Goal: Information Seeking & Learning: Learn about a topic

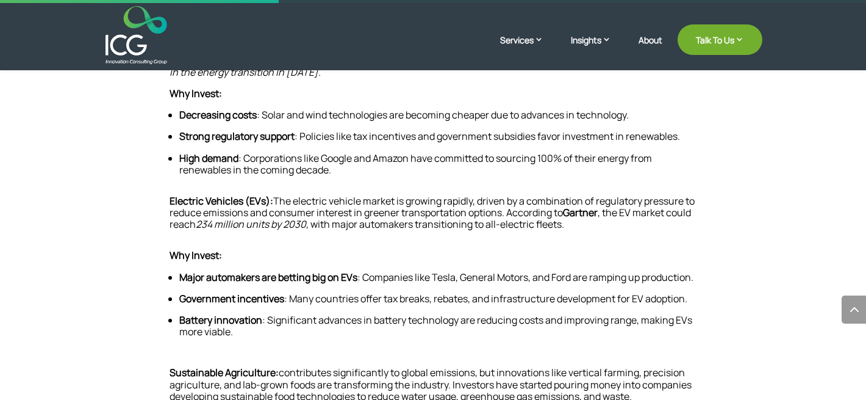
scroll to position [604, 0]
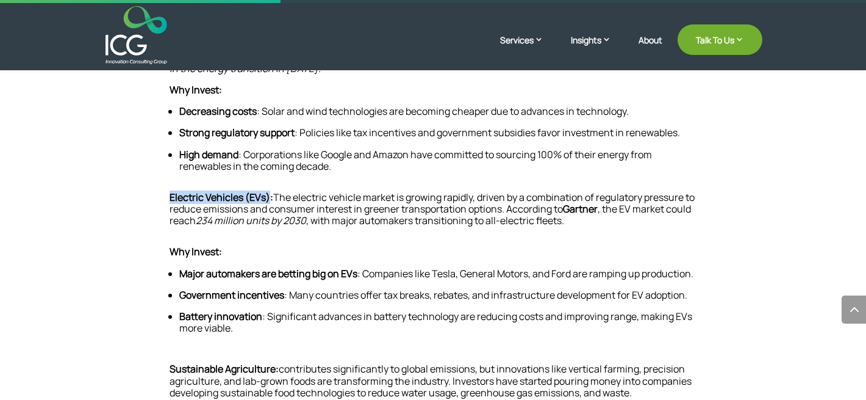
drag, startPoint x: 171, startPoint y: 198, endPoint x: 268, endPoint y: 201, distance: 97.6
click at [268, 201] on span "Electric Vehicles (EVs):" at bounding box center [222, 196] width 104 height 13
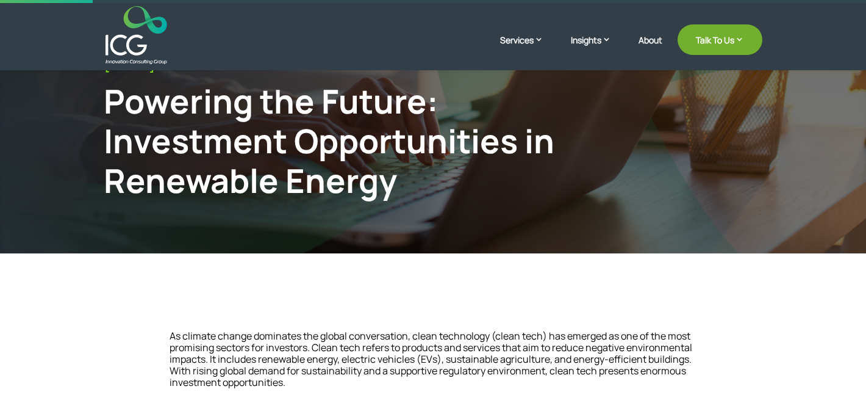
scroll to position [79, 0]
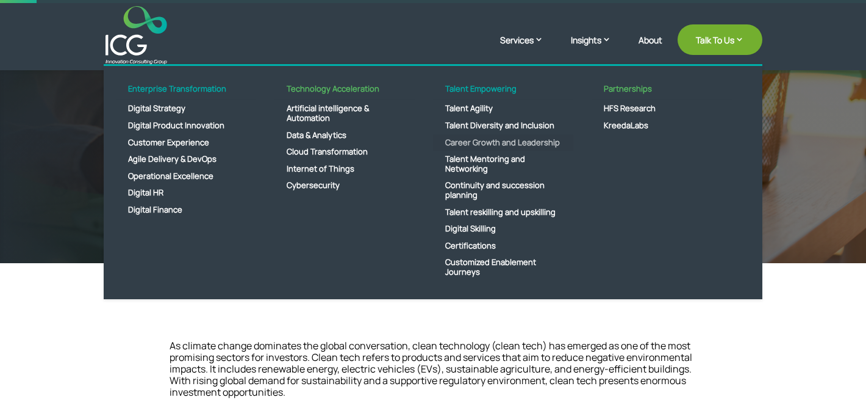
click at [551, 134] on link "Career Growth and Leadership" at bounding box center [503, 142] width 140 height 17
